Goal: Task Accomplishment & Management: Complete application form

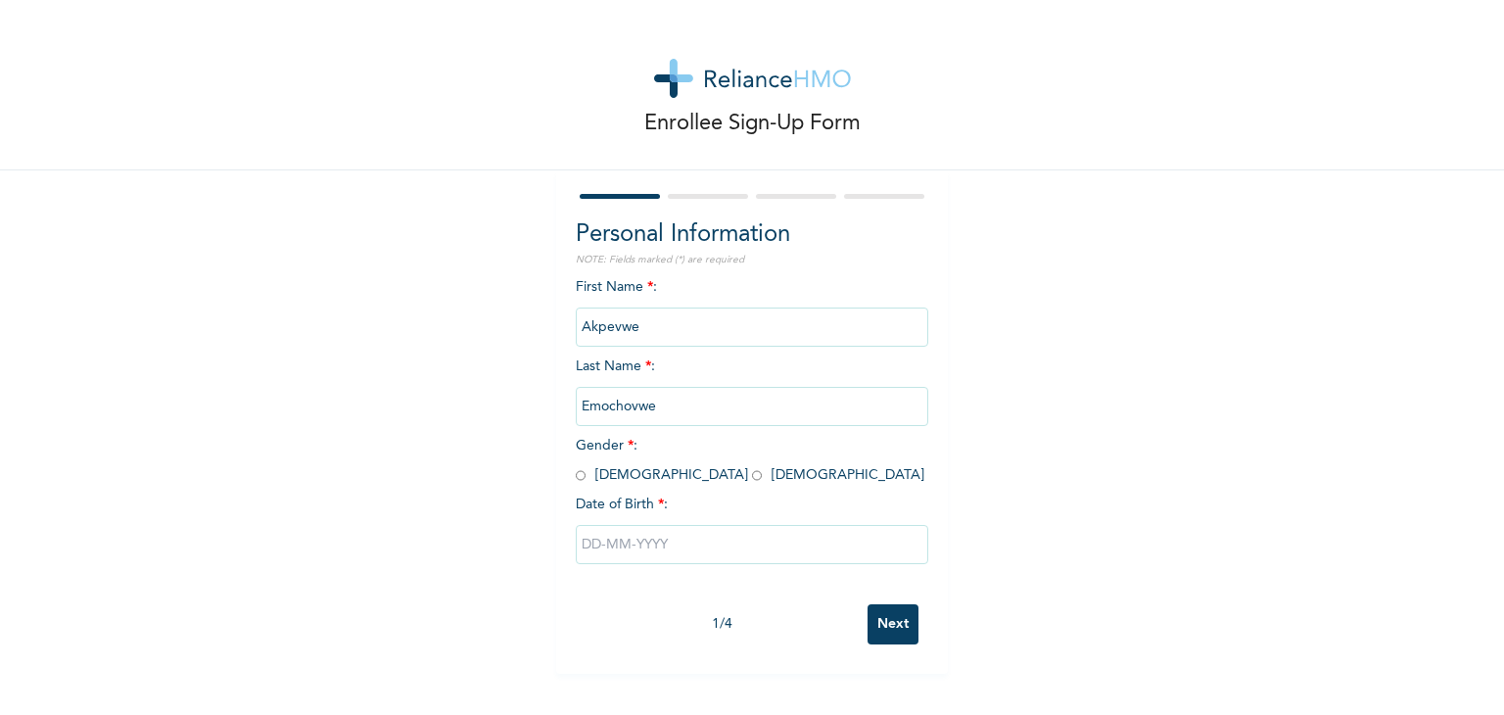
click at [752, 474] on input "radio" at bounding box center [757, 475] width 10 height 19
radio input "true"
click at [648, 541] on input "text" at bounding box center [752, 544] width 353 height 39
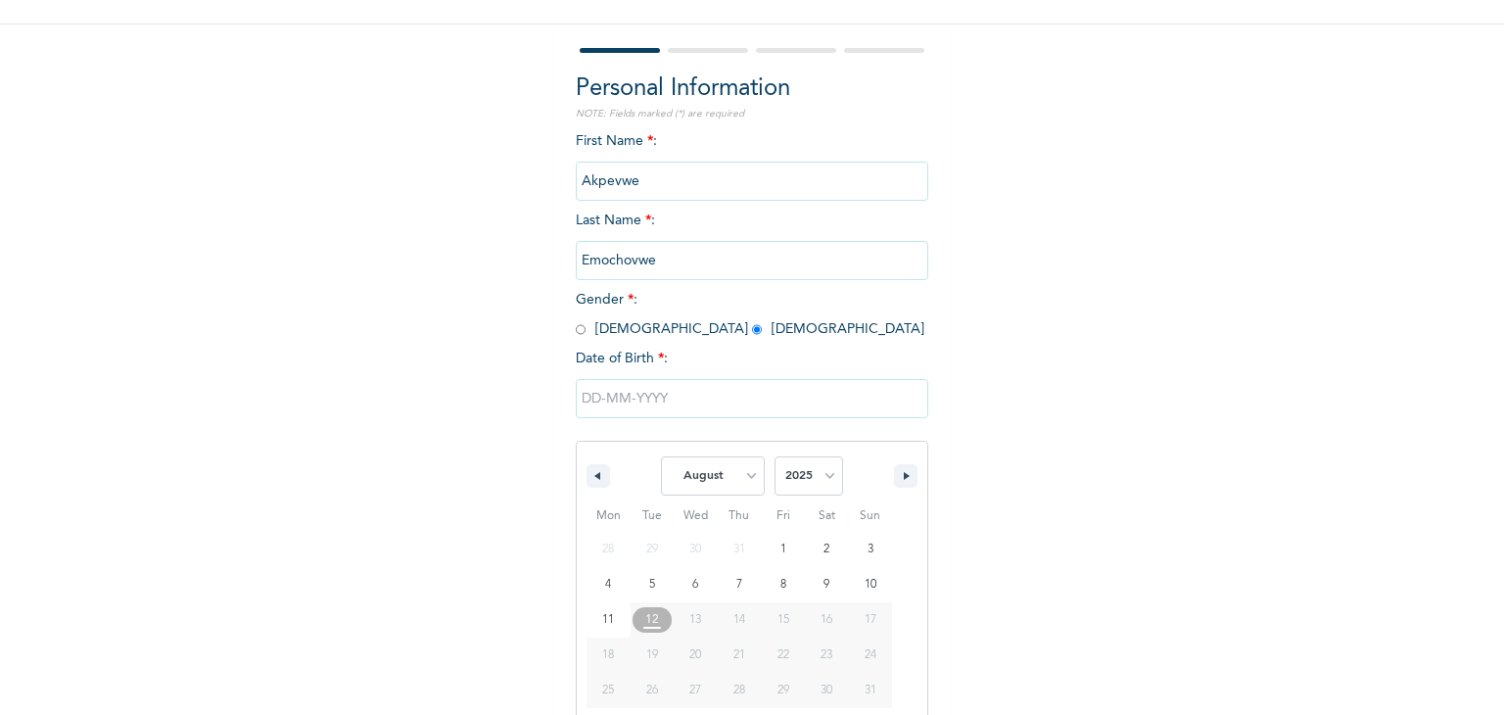
scroll to position [175, 0]
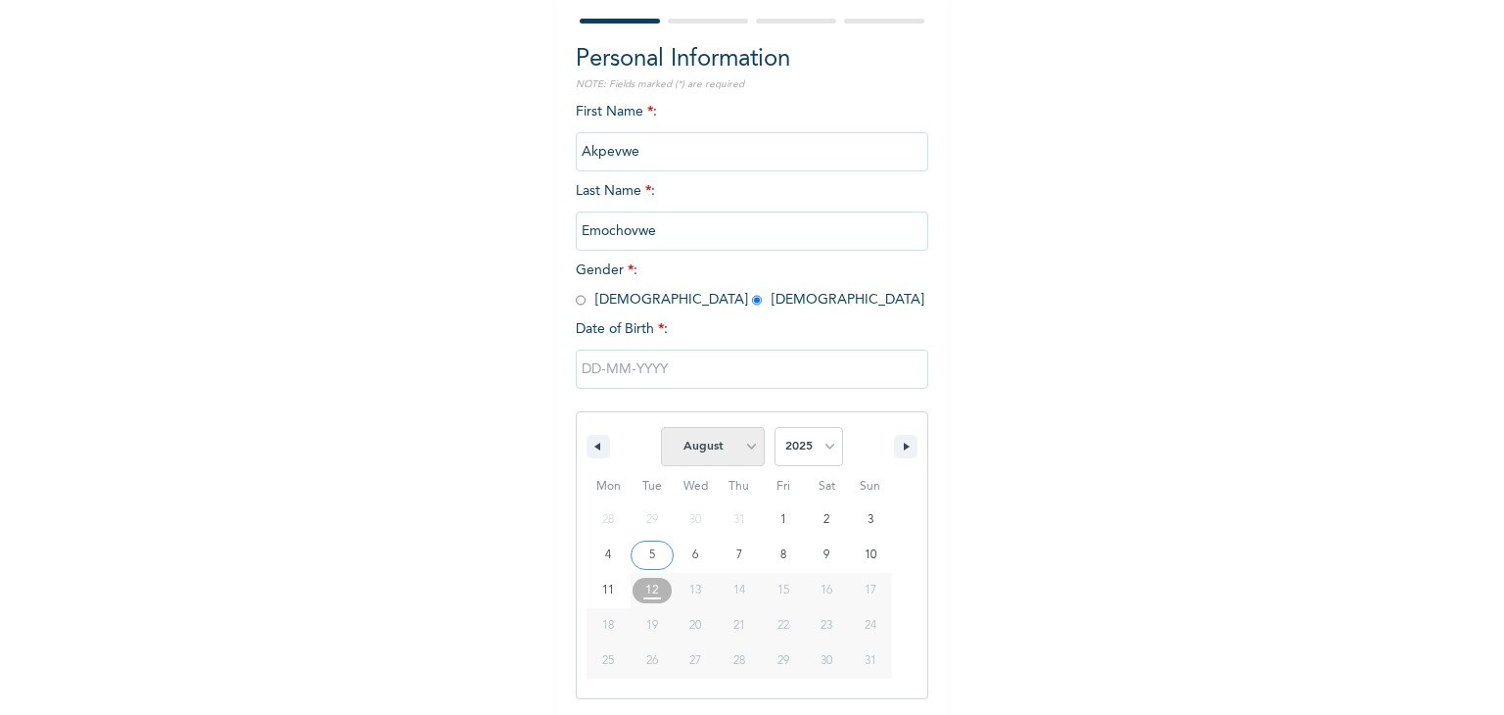
click at [741, 448] on select "January February March April May June July August September October November De…" at bounding box center [713, 446] width 104 height 39
select select "5"
click at [661, 427] on select "January February March April May June July August September October November De…" at bounding box center [713, 446] width 104 height 39
click at [824, 455] on select "2025 2024 2023 2022 2021 2020 2019 2018 2017 2016 2015 2014 2013 2012 2011 2010…" at bounding box center [809, 446] width 69 height 39
click at [812, 451] on select "2025 2024 2023 2022 2021 2020 2019 2018 2017 2016 2015 2014 2013 2012 2011 2010…" at bounding box center [809, 446] width 69 height 39
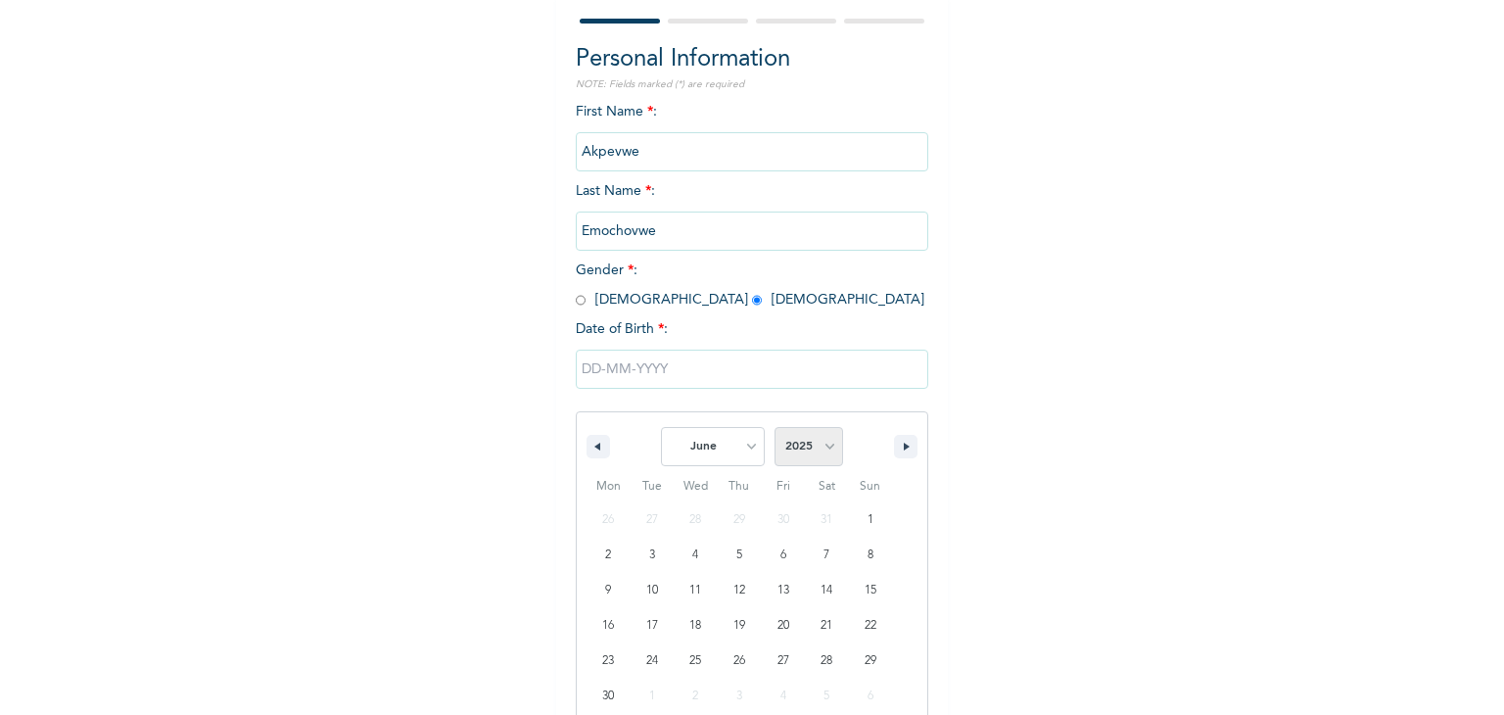
select select "1992"
click at [775, 427] on select "2025 2024 2023 2022 2021 2020 2019 2018 2017 2016 2015 2014 2013 2012 2011 2010…" at bounding box center [809, 446] width 69 height 39
type input "[DATE]"
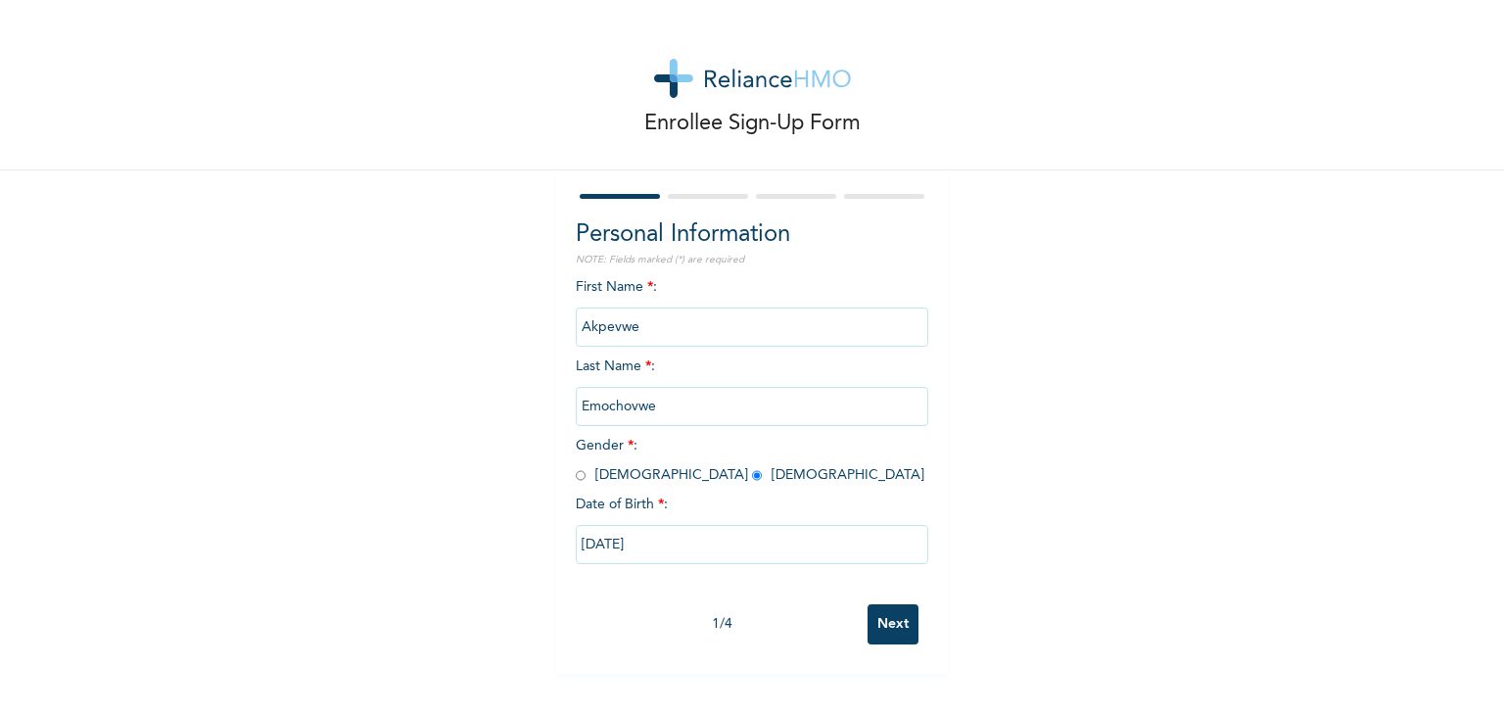
scroll to position [0, 0]
click at [884, 622] on input "Next" at bounding box center [893, 624] width 51 height 40
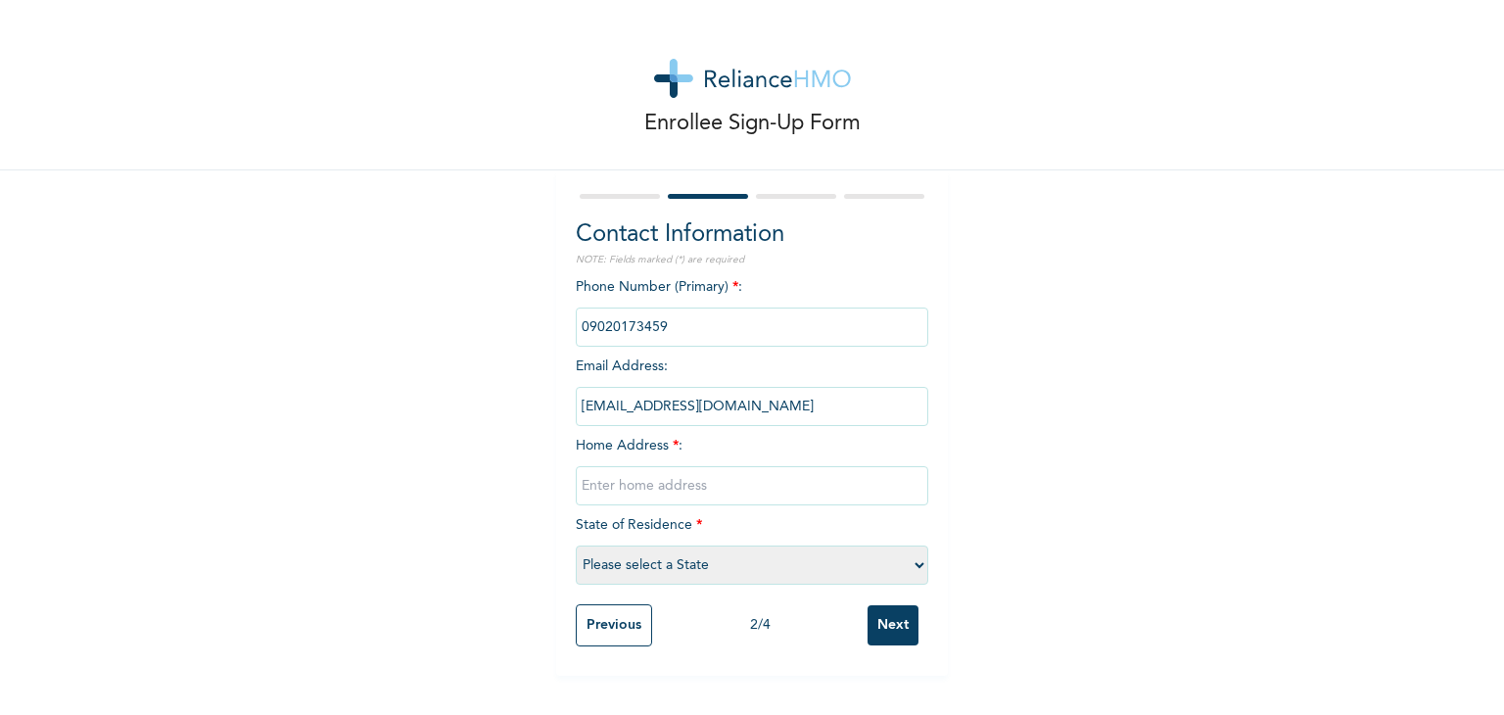
click at [733, 483] on input "text" at bounding box center [752, 485] width 353 height 39
type input "No. 2 Ore-Ofe Street off Command Road, [GEOGRAPHIC_DATA]"
click at [906, 569] on select "Please select a State [PERSON_NAME] (FCT) [PERSON_NAME] Ibom [GEOGRAPHIC_DATA] …" at bounding box center [752, 565] width 353 height 39
select select "25"
click at [576, 546] on select "Please select a State [PERSON_NAME] (FCT) [PERSON_NAME] Ibom [GEOGRAPHIC_DATA] …" at bounding box center [752, 565] width 353 height 39
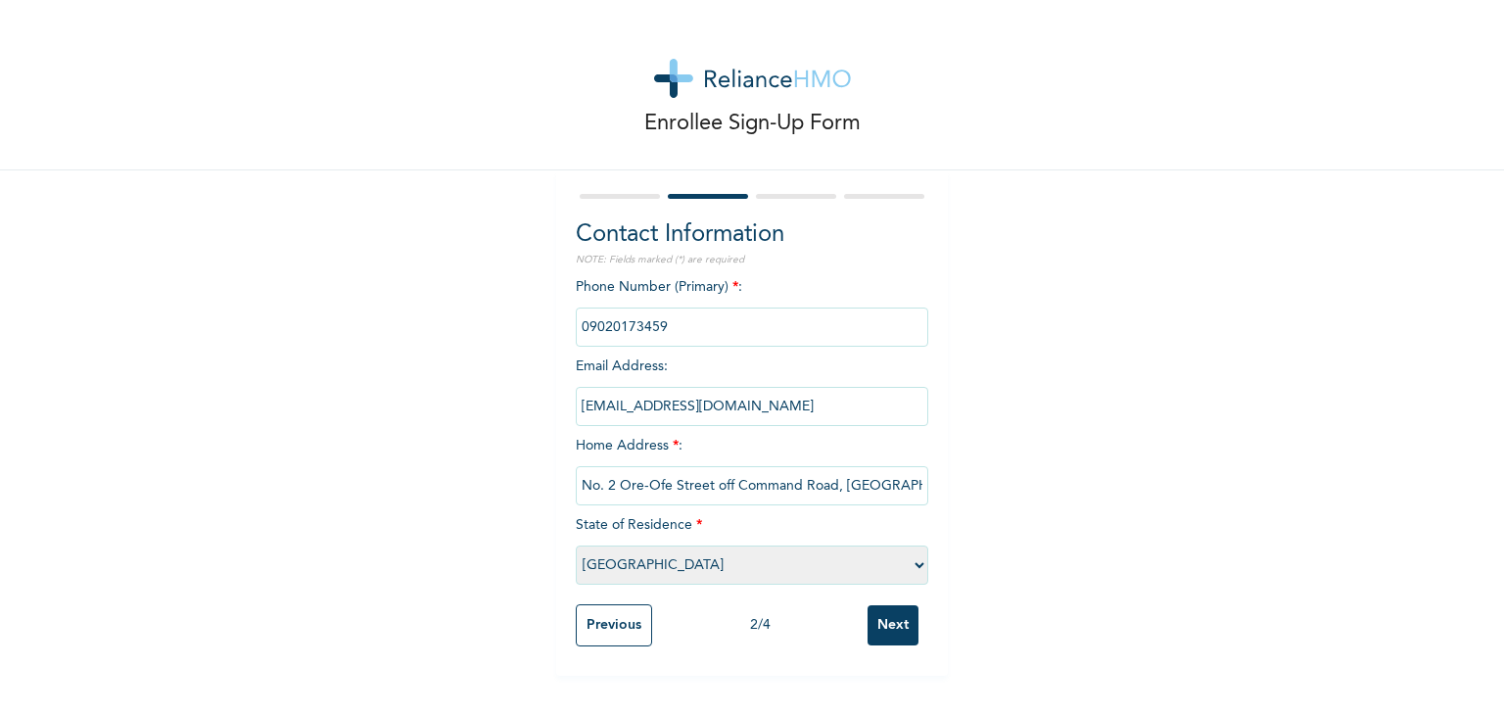
click at [888, 632] on input "Next" at bounding box center [893, 625] width 51 height 40
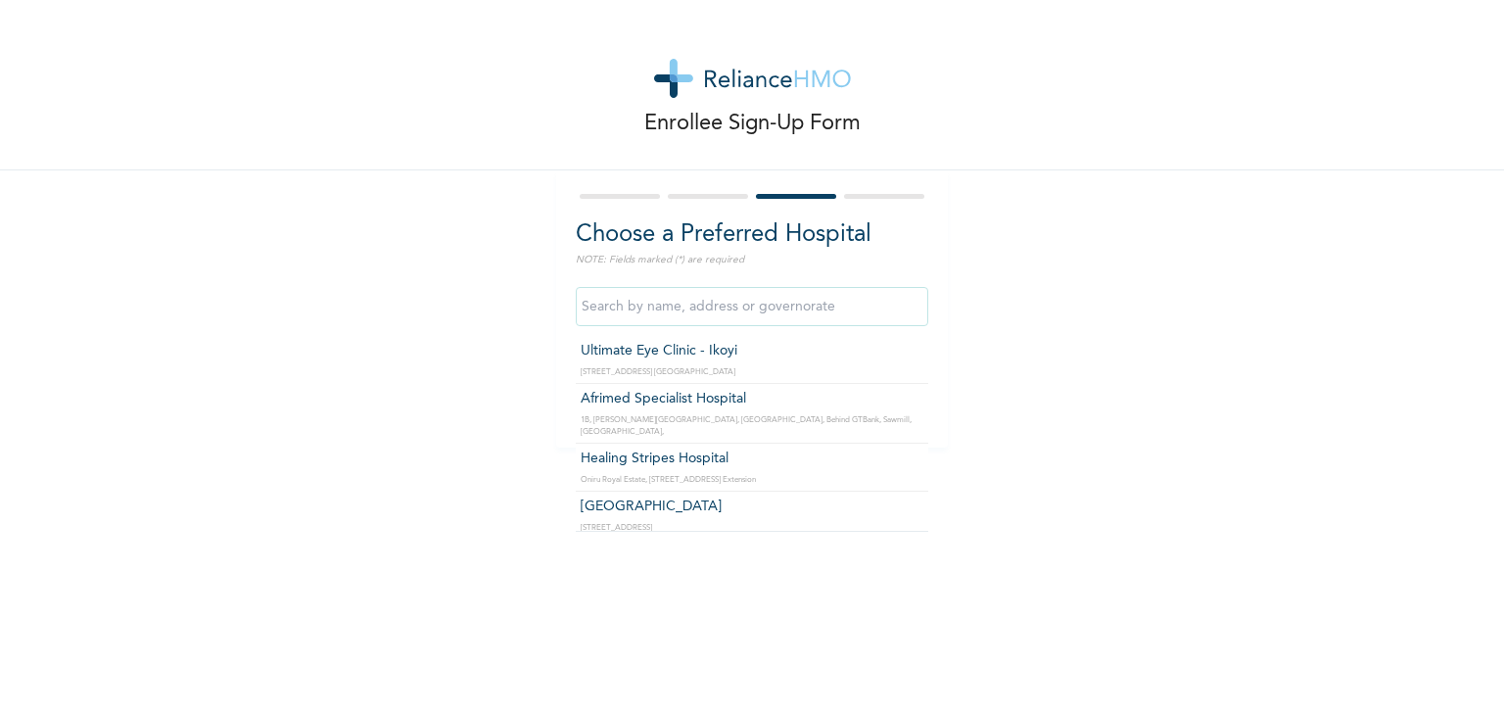
click at [815, 313] on input "text" at bounding box center [752, 306] width 353 height 39
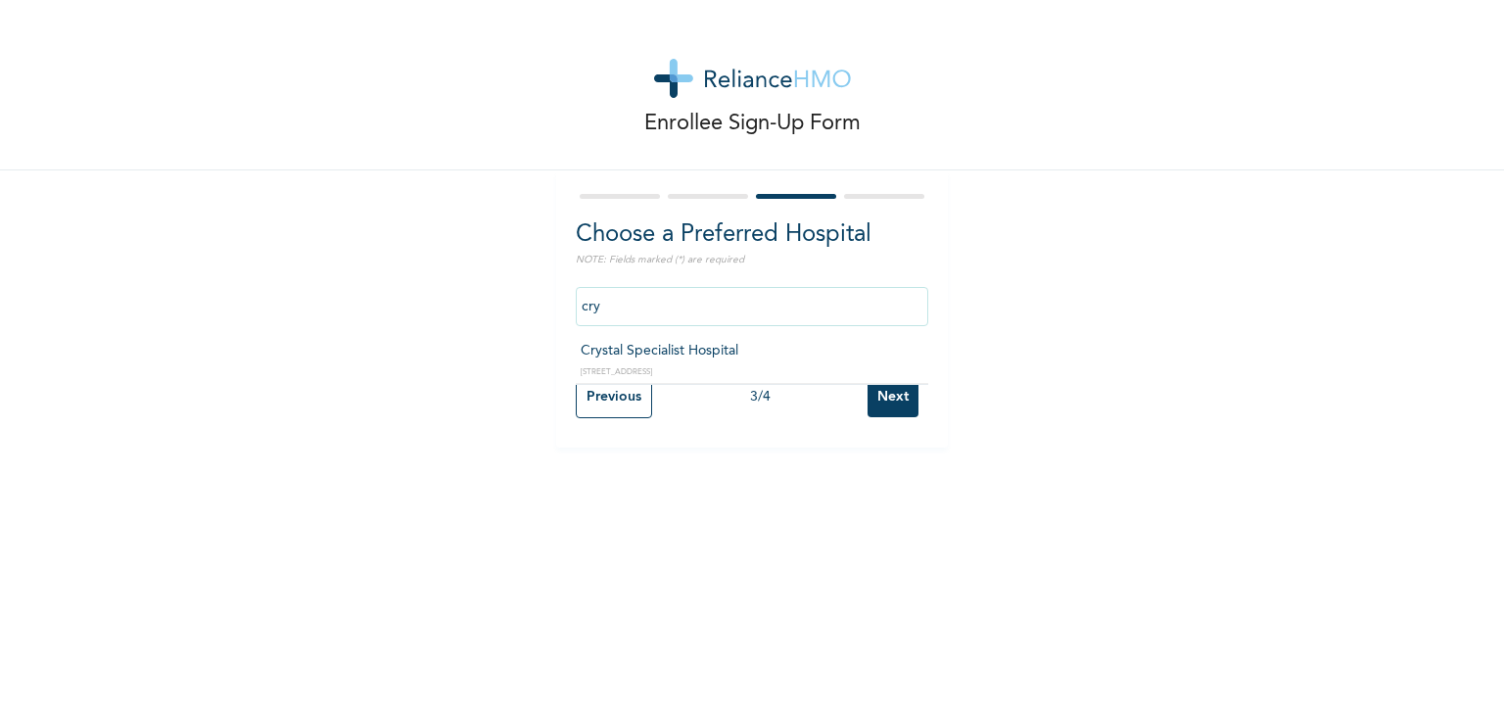
type input "Crystal Specialist Hospital"
click at [882, 398] on input "Next" at bounding box center [893, 397] width 51 height 40
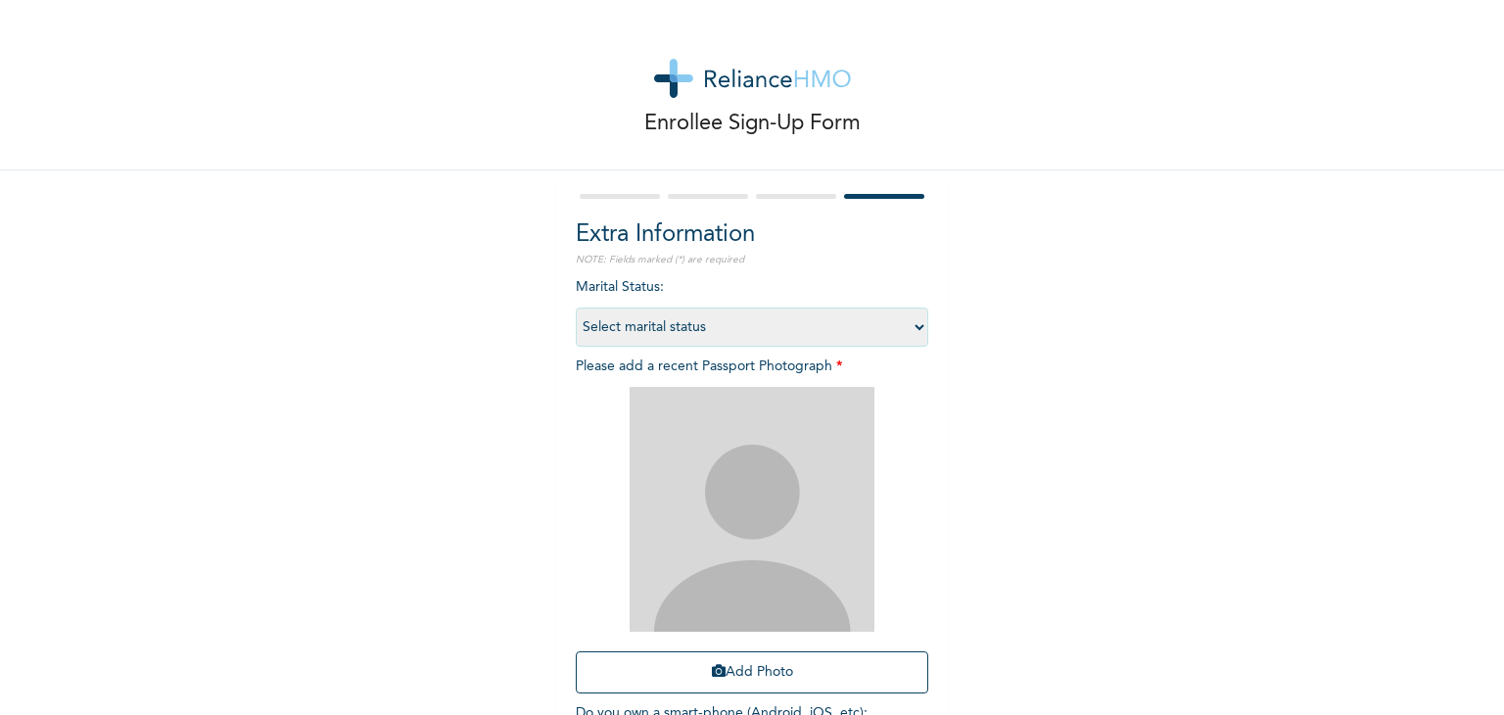
click at [906, 332] on select "Select marital status [DEMOGRAPHIC_DATA] Married [DEMOGRAPHIC_DATA] Widow/[DEMO…" at bounding box center [752, 327] width 353 height 39
select select "2"
click at [576, 308] on select "Select marital status [DEMOGRAPHIC_DATA] Married [DEMOGRAPHIC_DATA] Widow/[DEMO…" at bounding box center [752, 327] width 353 height 39
click at [759, 673] on button "Add Photo" at bounding box center [752, 672] width 353 height 42
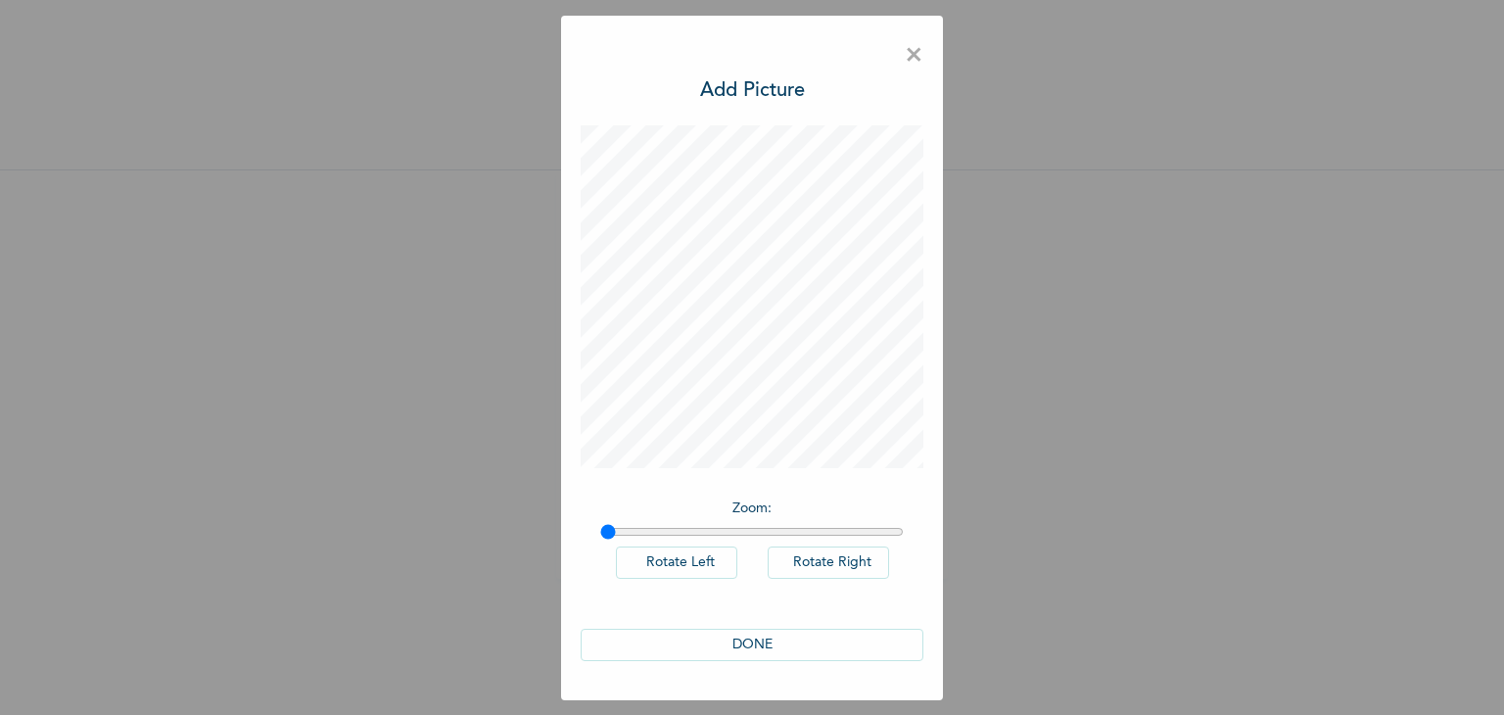
click at [740, 640] on button "DONE" at bounding box center [752, 645] width 343 height 32
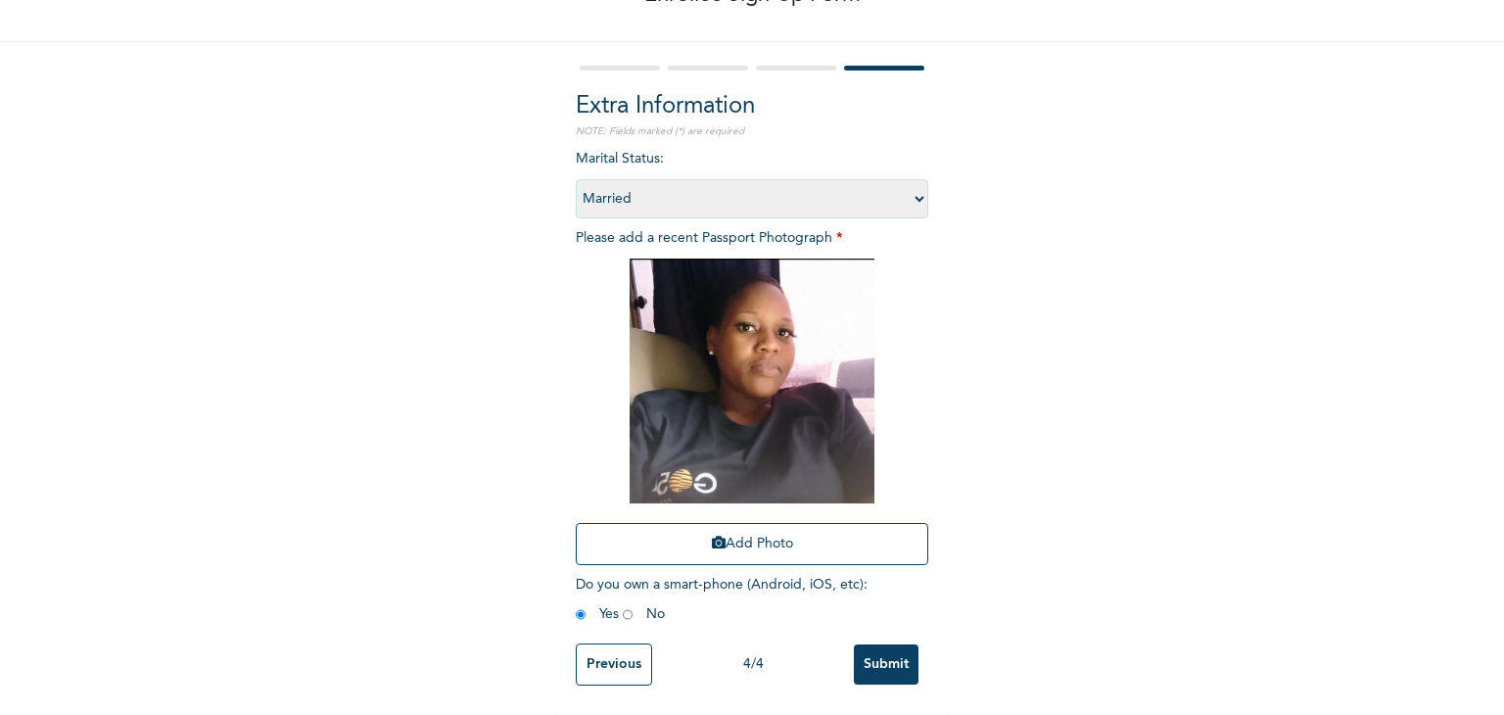
scroll to position [142, 0]
click at [883, 658] on input "Submit" at bounding box center [886, 664] width 65 height 40
